Goal: Transaction & Acquisition: Purchase product/service

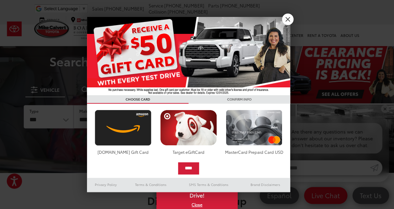
click at [289, 22] on link "X" at bounding box center [288, 20] width 12 height 12
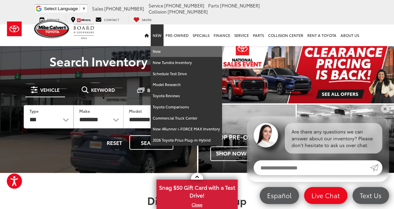
click at [159, 47] on link "New" at bounding box center [186, 51] width 71 height 11
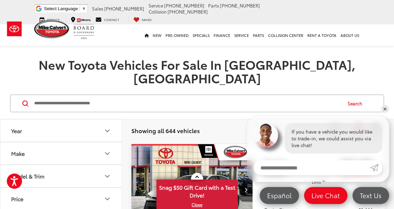
scroll to position [65, 0]
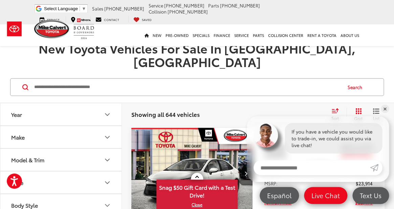
click at [108, 133] on icon "Make" at bounding box center [107, 137] width 8 height 8
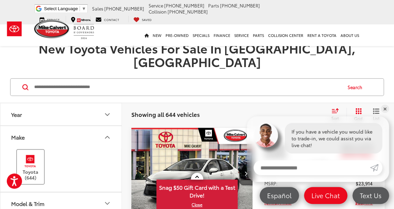
click at [33, 165] on label "Toyota (644)" at bounding box center [30, 166] width 27 height 27
click at [110, 133] on icon "Make" at bounding box center [107, 137] width 8 height 8
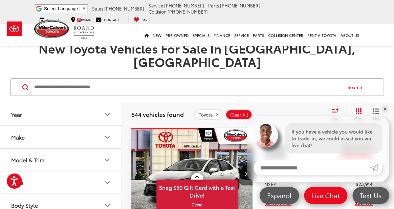
click at [107, 156] on icon "Model & Trim" at bounding box center [107, 160] width 8 height 8
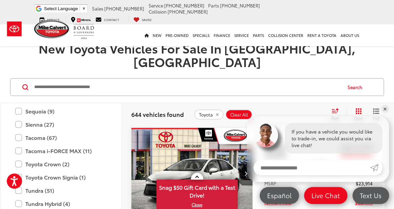
scroll to position [390, 0]
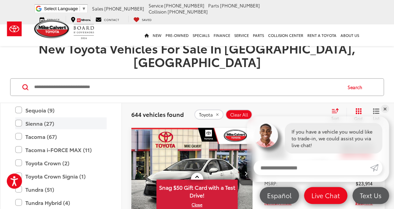
click at [19, 117] on label "Sienna (27)" at bounding box center [60, 123] width 91 height 12
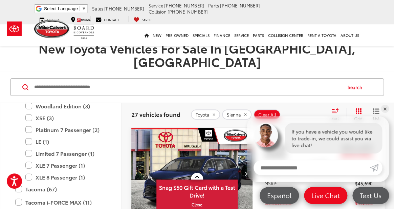
scroll to position [465, 0]
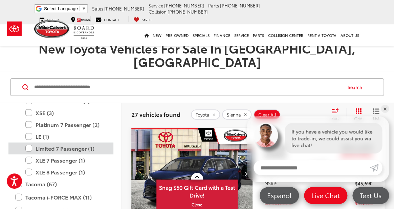
click at [27, 142] on label "Limited 7 Passenger (1)" at bounding box center [65, 148] width 81 height 12
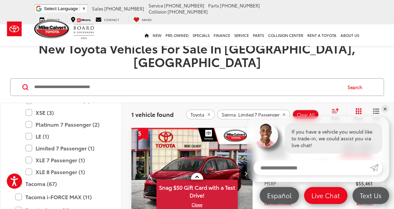
click at [385, 109] on link "✕" at bounding box center [385, 109] width 8 height 8
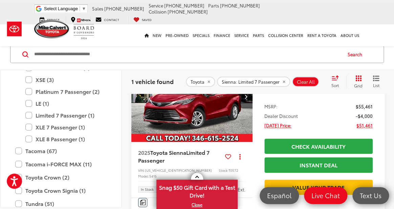
scroll to position [130, 0]
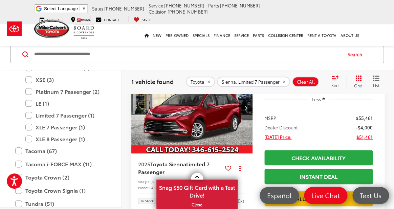
click at [160, 133] on img "2025 Toyota Sienna Limited 7 Passenger 0" at bounding box center [192, 108] width 122 height 92
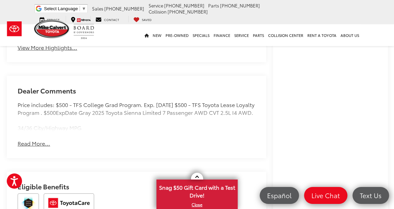
scroll to position [495, 0]
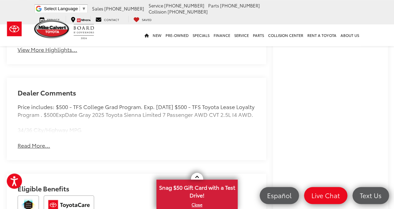
click at [41, 149] on button "Read More..." at bounding box center [34, 146] width 33 height 8
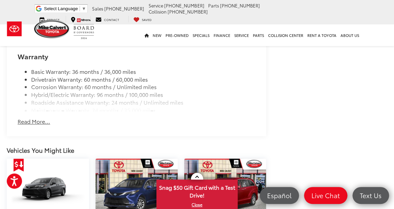
scroll to position [869, 0]
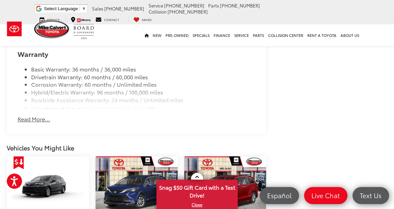
click at [28, 123] on button "Read More..." at bounding box center [34, 119] width 33 height 8
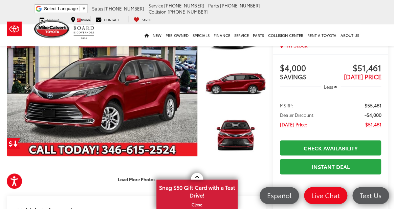
scroll to position [62, 0]
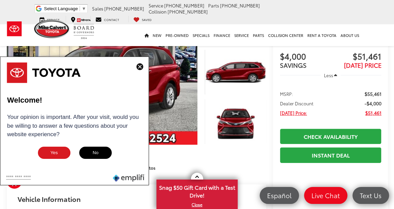
click at [139, 68] on img at bounding box center [140, 66] width 7 height 7
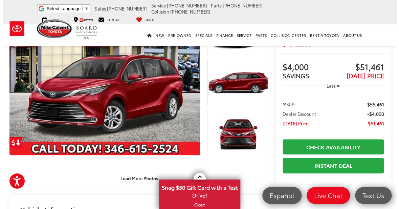
scroll to position [50, 0]
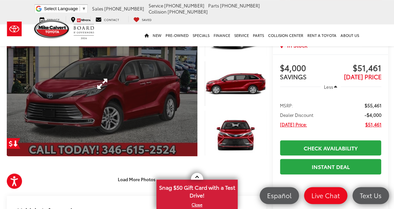
click at [169, 77] on link "Expand Photo 0" at bounding box center [102, 83] width 191 height 145
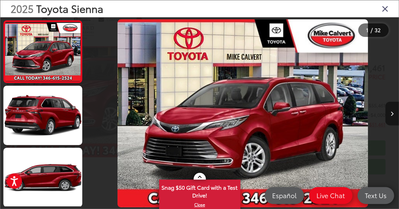
click at [393, 115] on icon "Next image" at bounding box center [392, 113] width 3 height 5
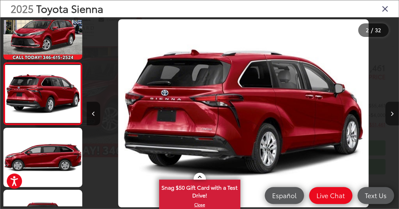
scroll to position [20, 0]
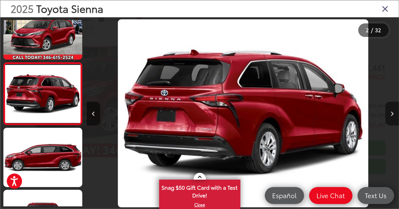
click at [393, 115] on icon "Next image" at bounding box center [392, 113] width 3 height 5
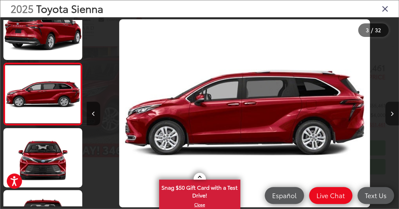
scroll to position [82, 0]
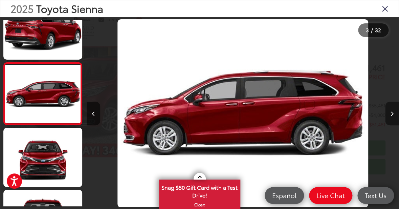
click at [393, 115] on icon "Next image" at bounding box center [392, 113] width 3 height 5
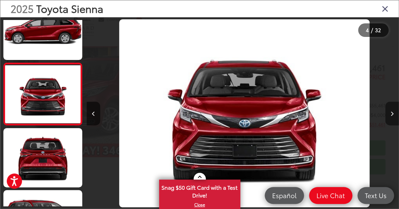
scroll to position [144, 0]
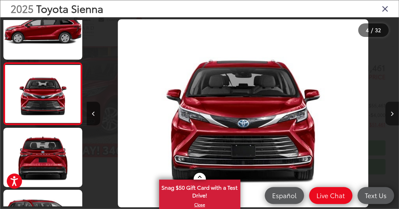
click at [393, 115] on icon "Next image" at bounding box center [392, 113] width 3 height 5
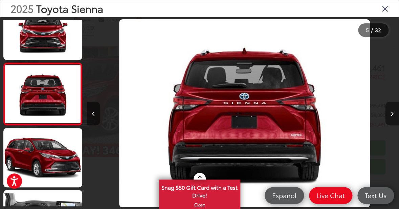
scroll to position [206, 0]
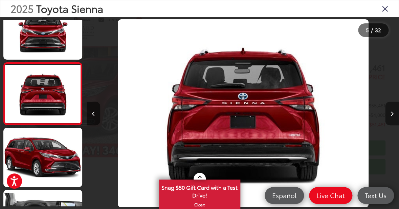
click at [393, 115] on icon "Next image" at bounding box center [392, 113] width 3 height 5
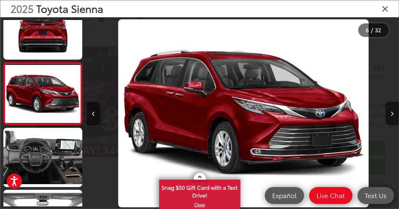
scroll to position [0, 1561]
click at [393, 115] on icon "Next image" at bounding box center [392, 113] width 3 height 5
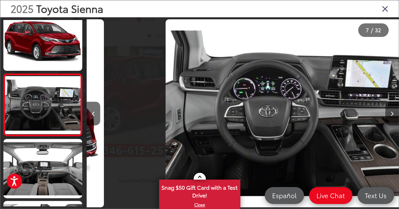
scroll to position [0, 0]
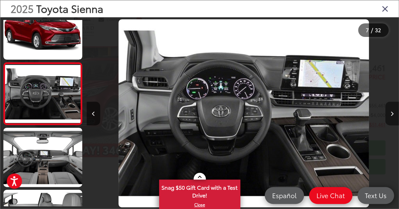
click at [393, 115] on icon "Next image" at bounding box center [392, 113] width 3 height 5
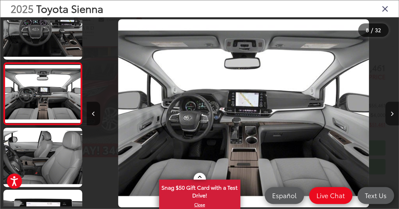
click at [393, 115] on icon "Next image" at bounding box center [392, 113] width 3 height 5
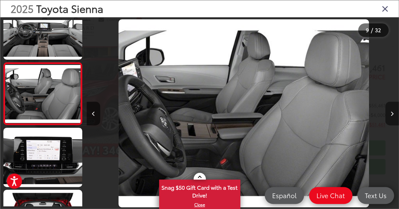
click at [393, 115] on icon "Next image" at bounding box center [392, 113] width 3 height 5
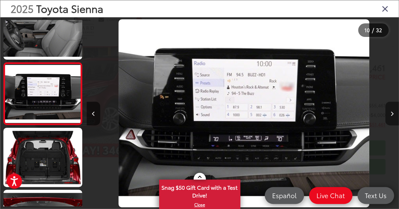
click at [393, 115] on icon "Next image" at bounding box center [392, 113] width 3 height 5
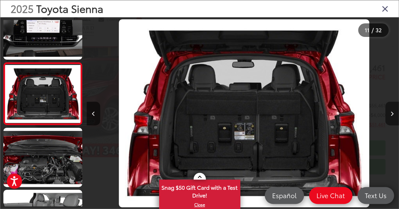
click at [393, 115] on icon "Next image" at bounding box center [392, 113] width 3 height 5
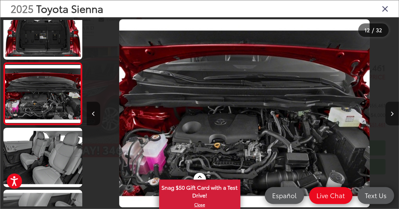
click at [393, 115] on icon "Next image" at bounding box center [392, 113] width 3 height 5
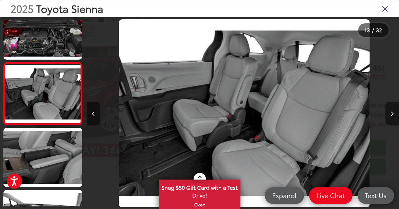
click at [393, 115] on icon "Next image" at bounding box center [392, 113] width 3 height 5
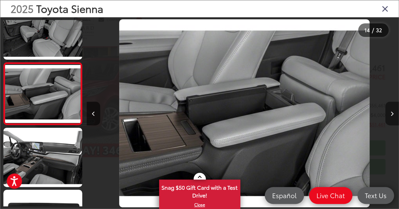
click at [393, 115] on icon "Next image" at bounding box center [392, 113] width 3 height 5
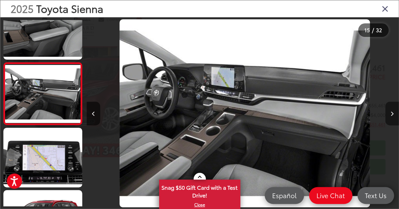
click at [393, 115] on icon "Next image" at bounding box center [392, 113] width 3 height 5
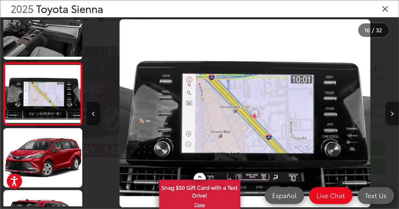
click at [393, 115] on icon "Next image" at bounding box center [392, 113] width 3 height 5
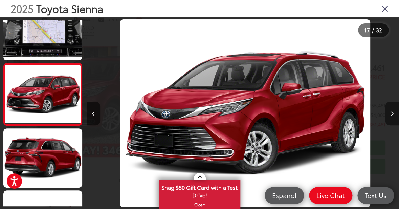
click at [393, 115] on icon "Next image" at bounding box center [392, 113] width 3 height 5
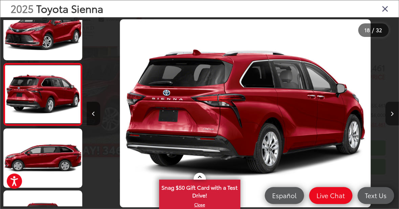
click at [393, 115] on icon "Next image" at bounding box center [392, 113] width 3 height 5
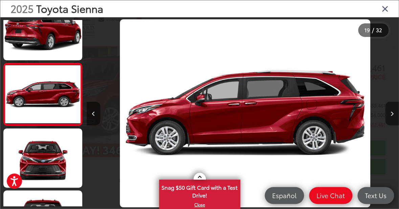
click at [393, 115] on icon "Next image" at bounding box center [392, 113] width 3 height 5
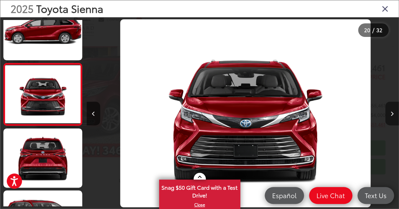
click at [391, 115] on icon "Next image" at bounding box center [392, 113] width 3 height 5
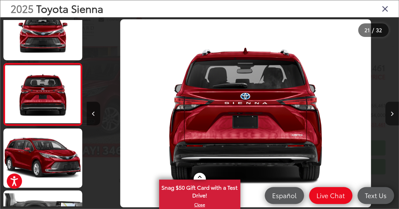
click at [391, 115] on icon "Next image" at bounding box center [392, 113] width 3 height 5
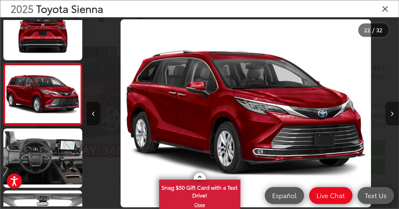
click at [391, 115] on icon "Next image" at bounding box center [392, 113] width 3 height 5
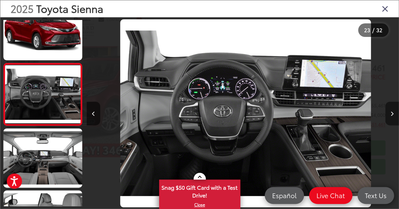
click at [391, 115] on icon "Next image" at bounding box center [392, 113] width 3 height 5
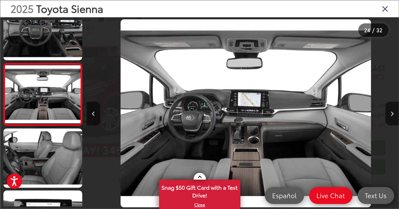
click at [385, 10] on icon "Close gallery" at bounding box center [385, 8] width 7 height 9
